Goal: Information Seeking & Learning: Find specific page/section

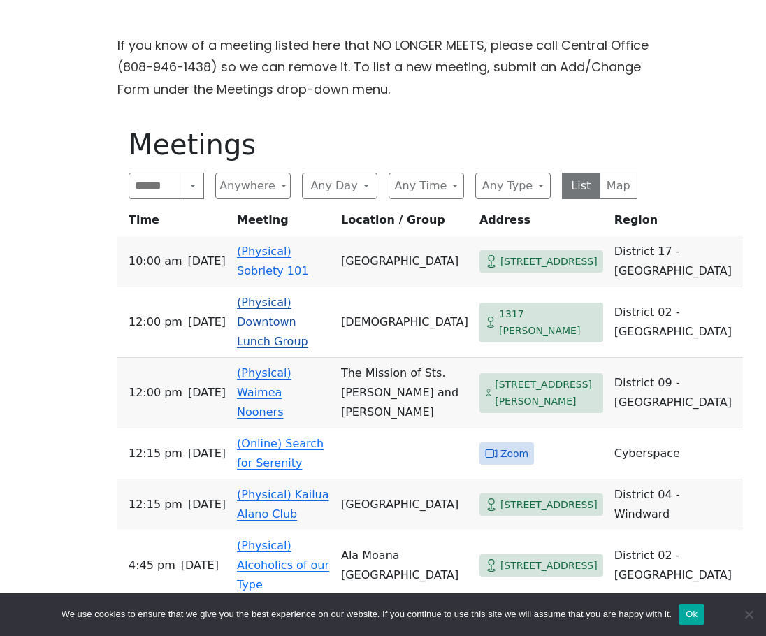
scroll to position [489, 0]
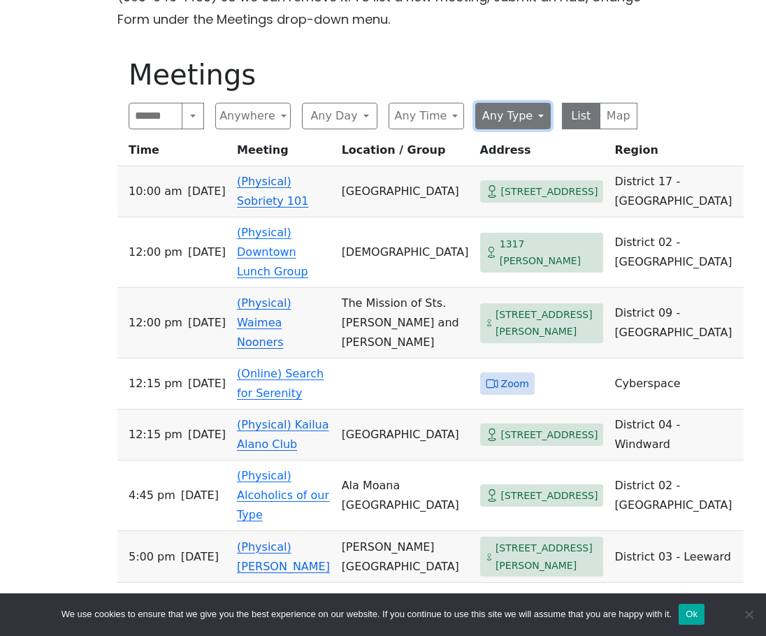
click at [516, 113] on button "Any Type" at bounding box center [512, 116] width 75 height 27
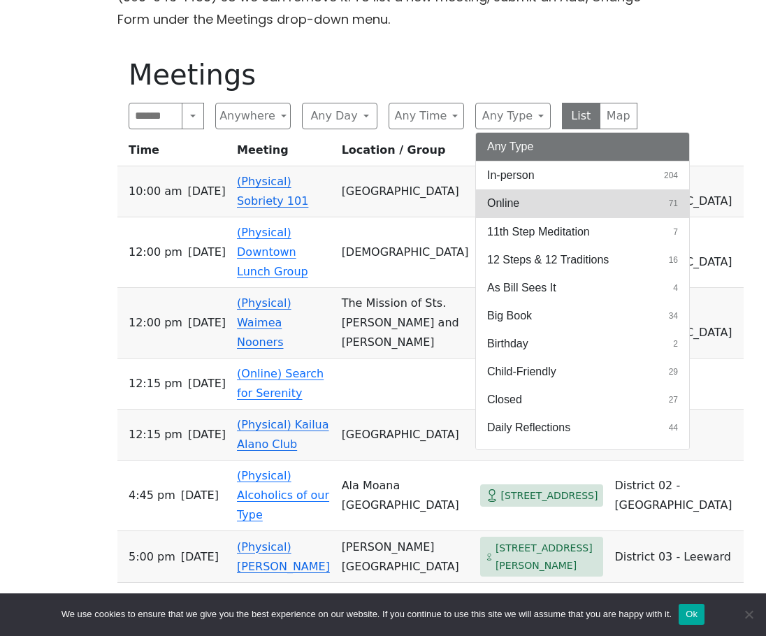
click at [527, 194] on button "Online 71" at bounding box center [582, 203] width 213 height 28
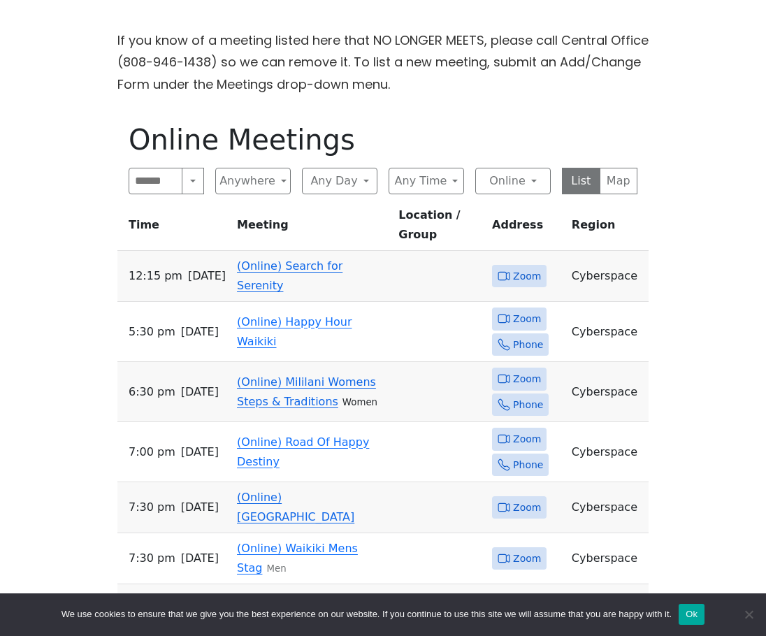
scroll to position [419, 0]
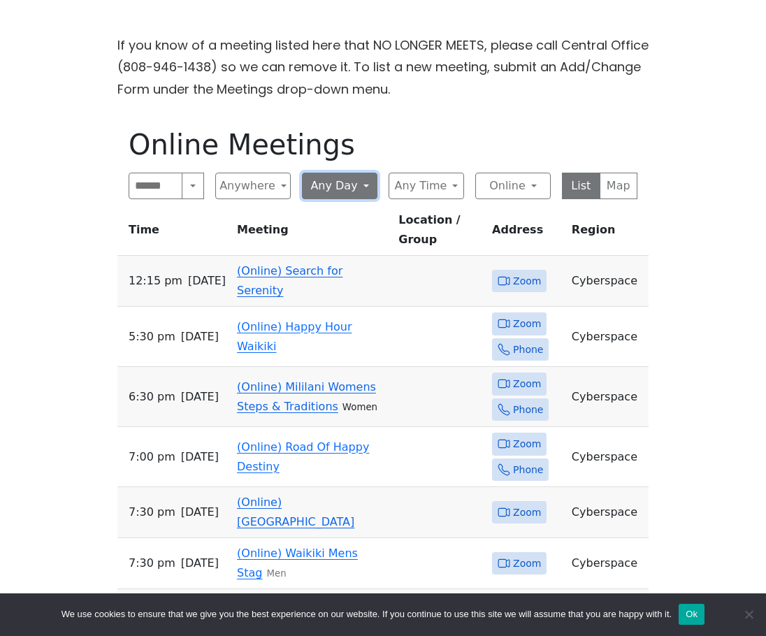
click at [320, 191] on button "Any Day" at bounding box center [339, 186] width 75 height 27
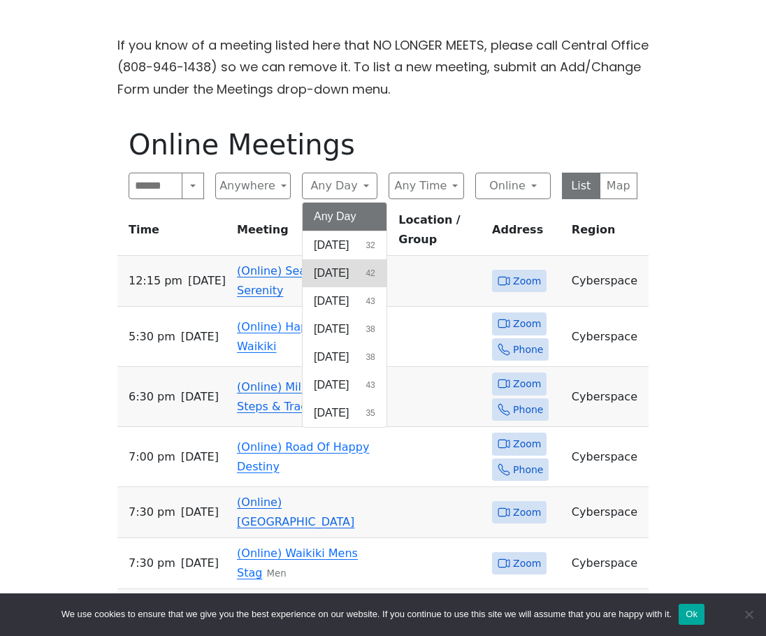
click at [343, 269] on span "[DATE]" at bounding box center [331, 273] width 35 height 17
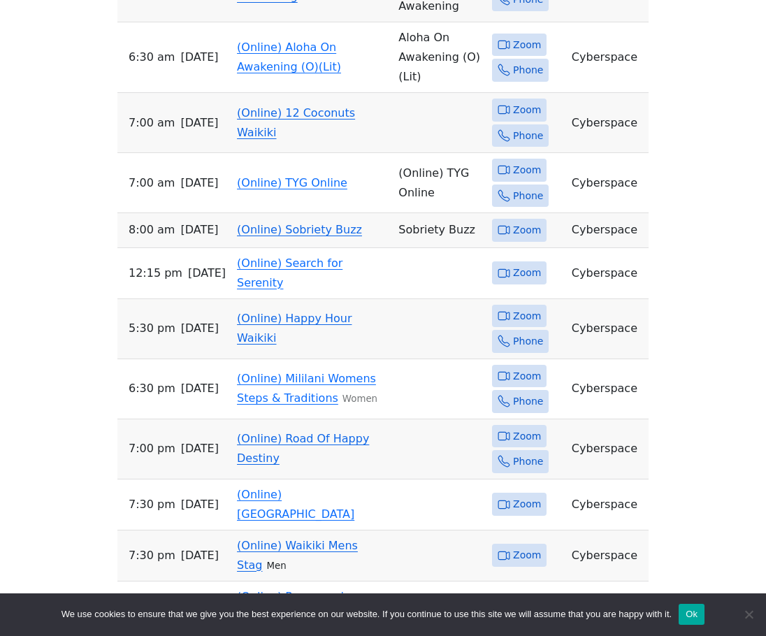
scroll to position [699, 0]
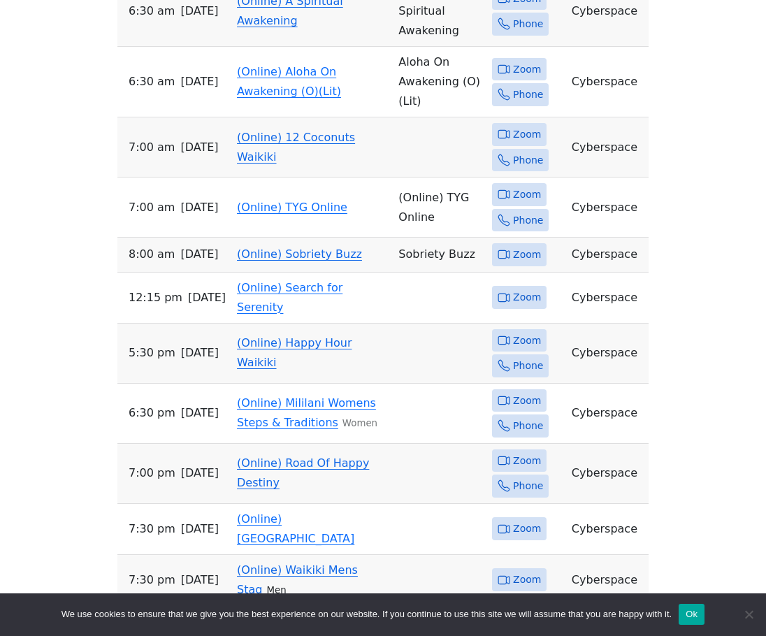
click at [315, 336] on link "(Online) Happy Hour Waikiki" at bounding box center [294, 352] width 115 height 33
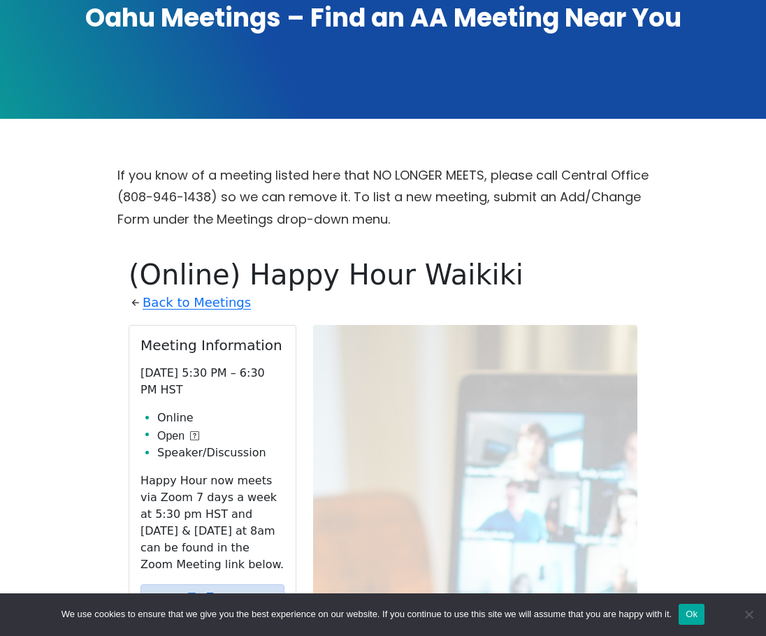
scroll to position [699, 0]
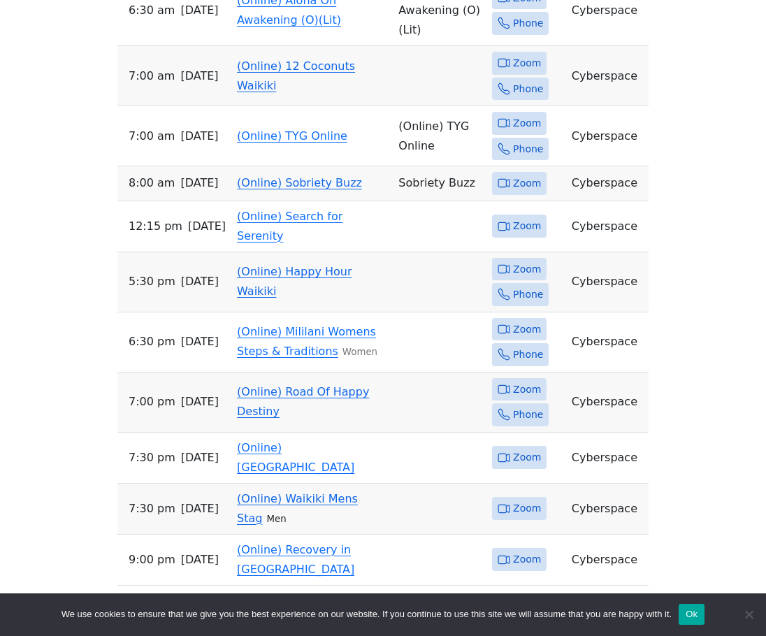
scroll to position [908, 0]
